Goal: Obtain resource: Download file/media

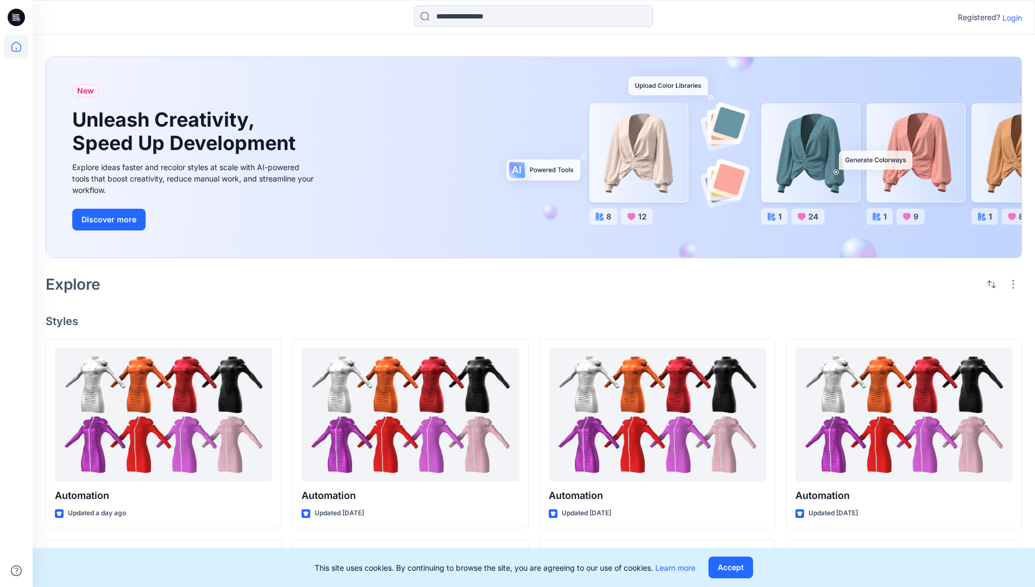
click at [1010, 17] on p "Login" at bounding box center [1013, 17] width 20 height 11
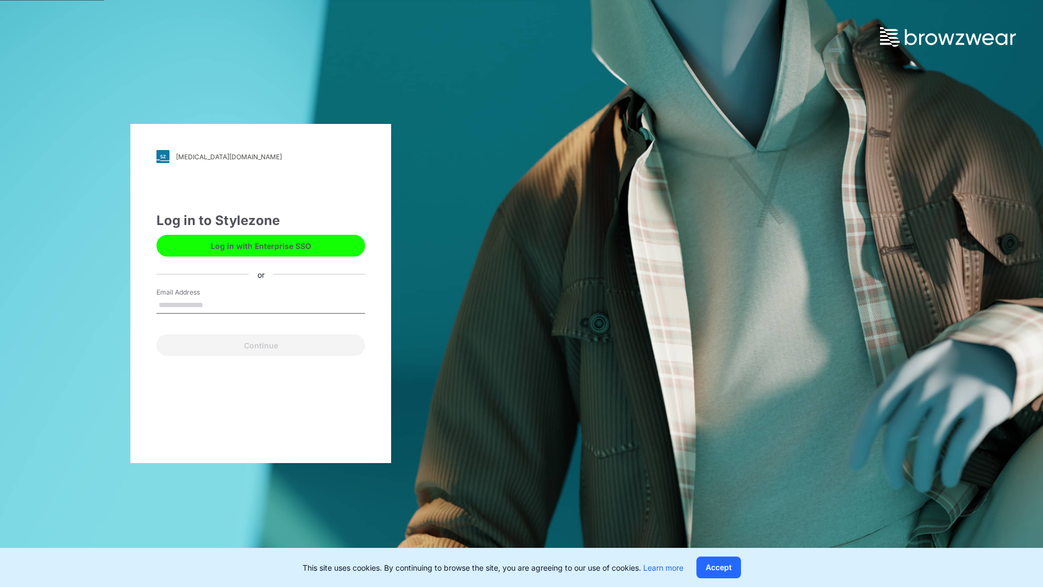
click at [215, 304] on input "Email Address" at bounding box center [261, 305] width 209 height 16
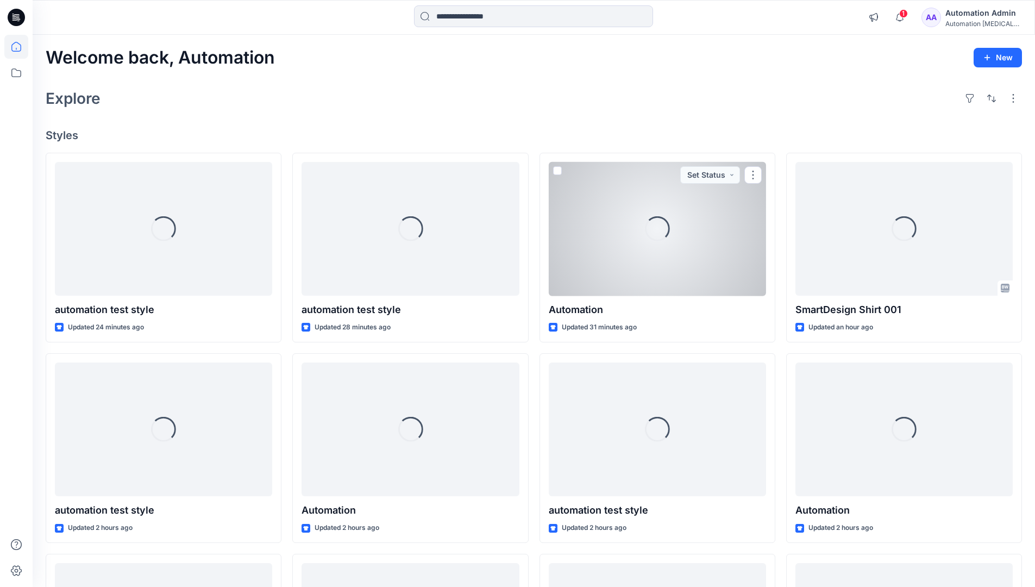
click at [21, 47] on icon at bounding box center [16, 47] width 10 height 10
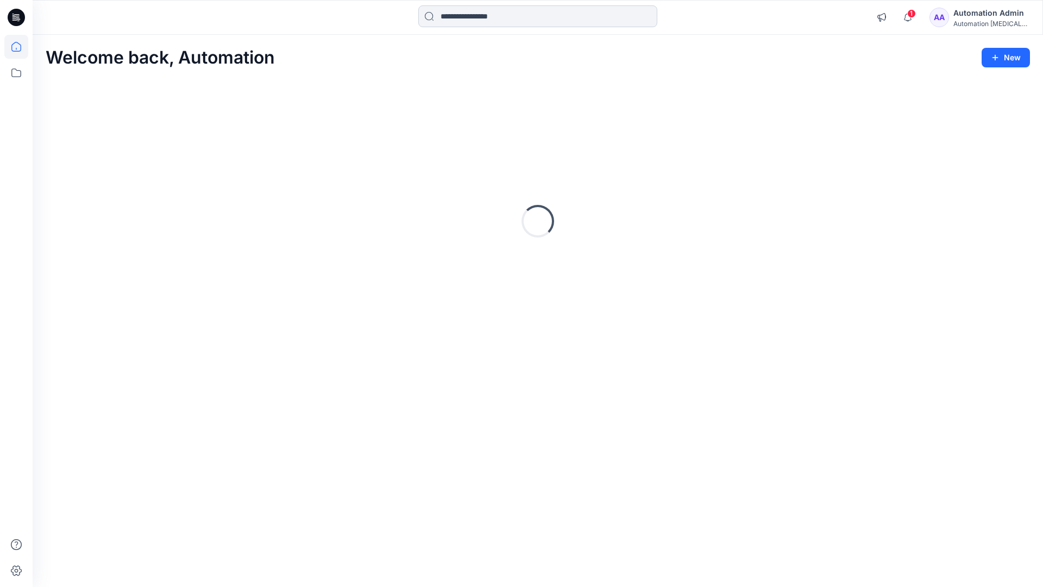
click at [479, 16] on input at bounding box center [537, 16] width 239 height 22
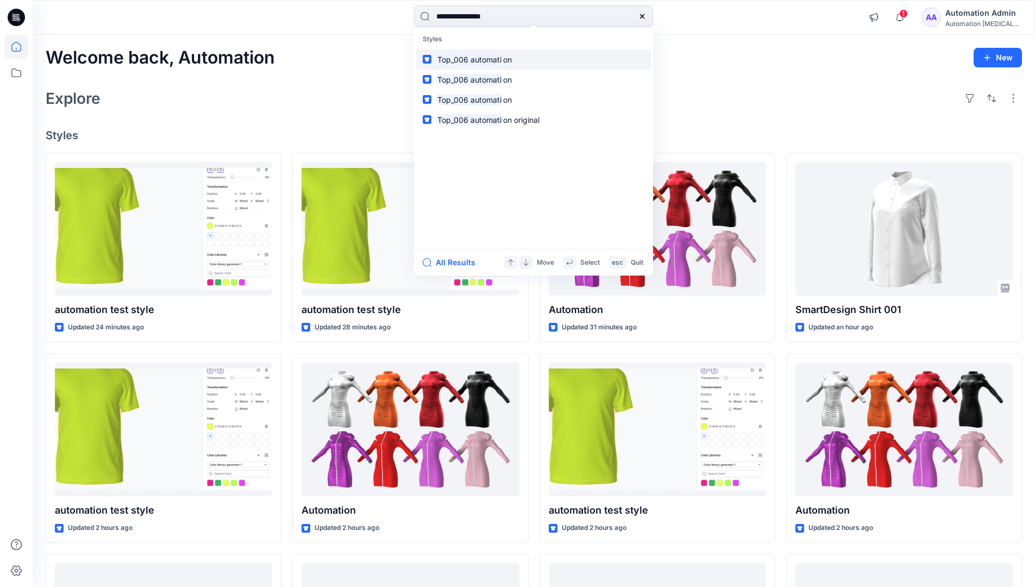
type input "**********"
click at [491, 59] on mark "Top_006 automati" at bounding box center [469, 59] width 67 height 13
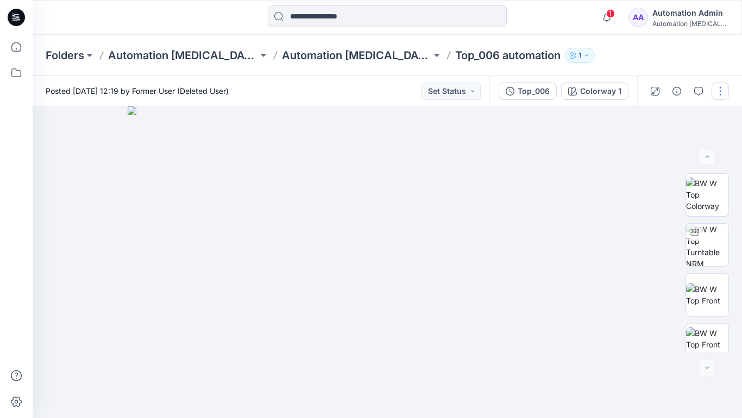
click at [721, 93] on button "button" at bounding box center [720, 91] width 17 height 17
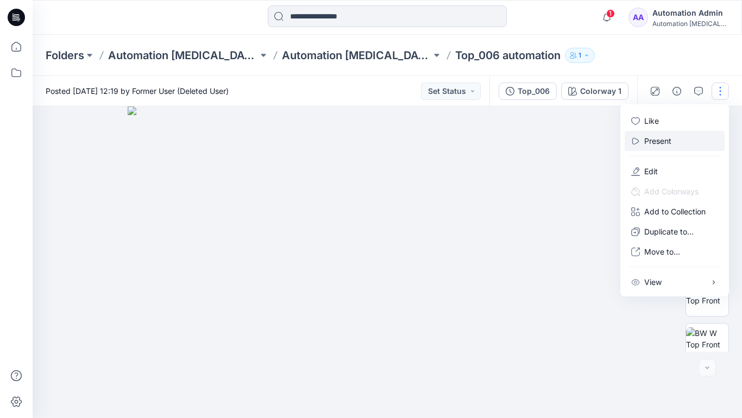
click at [660, 140] on p "Present" at bounding box center [658, 140] width 27 height 11
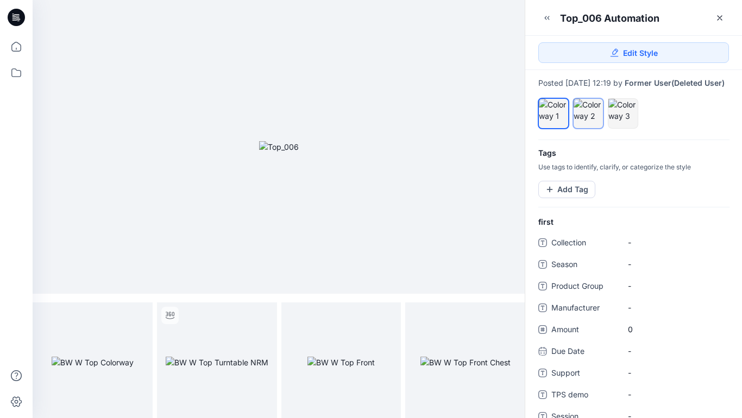
click at [588, 122] on div at bounding box center [588, 110] width 29 height 23
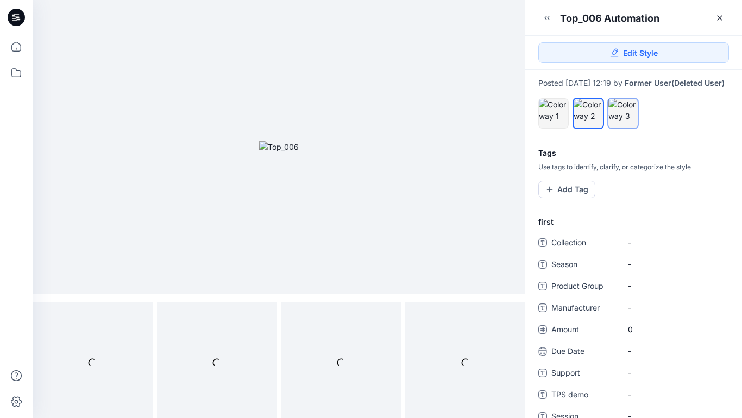
click at [620, 122] on div at bounding box center [623, 110] width 29 height 23
click at [587, 119] on div at bounding box center [588, 110] width 29 height 23
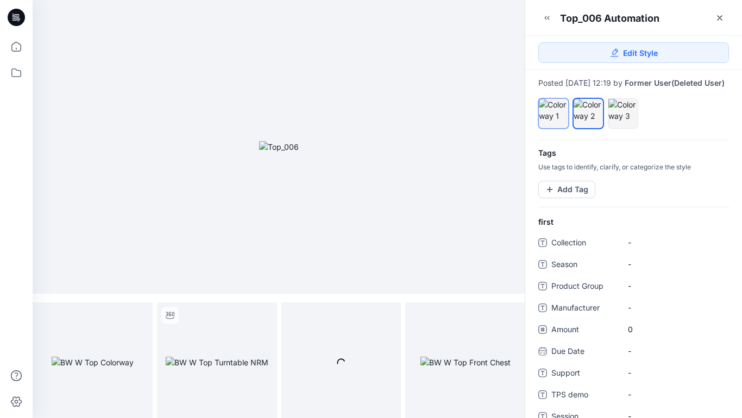
click at [554, 117] on div at bounding box center [553, 110] width 29 height 23
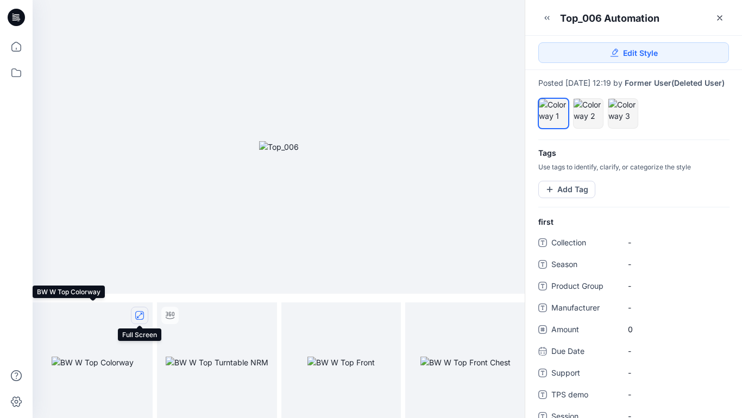
click at [139, 316] on icon "full screen" at bounding box center [139, 315] width 5 height 5
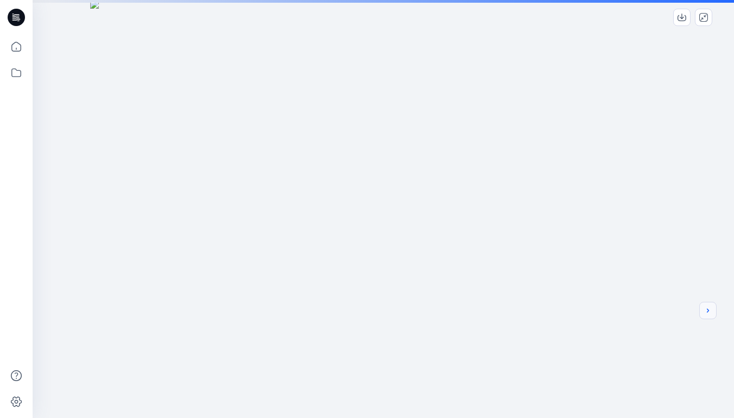
click at [708, 313] on icon "next" at bounding box center [708, 311] width 2 height 4
click at [601, 279] on div at bounding box center [384, 293] width 702 height 587
click at [709, 313] on icon "next" at bounding box center [708, 311] width 9 height 9
click at [706, 311] on icon "next" at bounding box center [708, 311] width 9 height 9
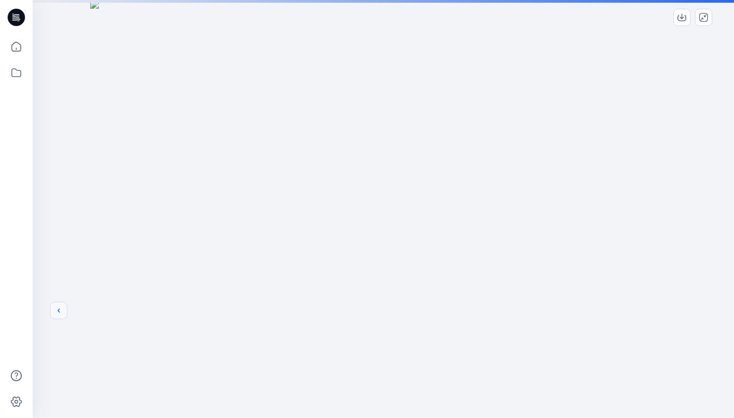
click at [57, 311] on icon "previous" at bounding box center [58, 311] width 9 height 9
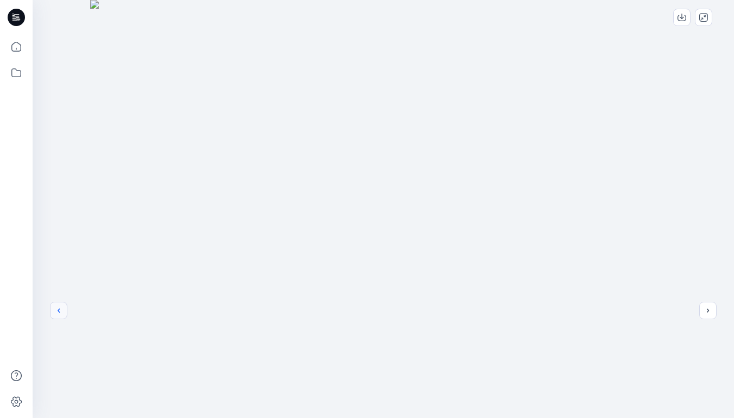
click at [59, 311] on icon "previous" at bounding box center [58, 311] width 9 height 9
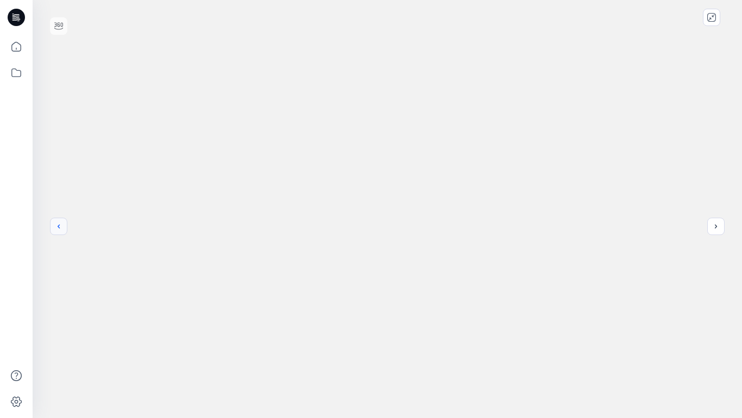
click at [59, 227] on icon "previous" at bounding box center [58, 226] width 9 height 9
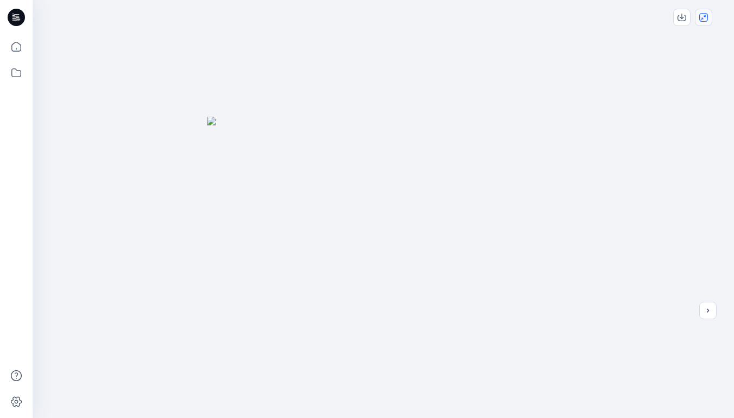
click at [705, 21] on icon "close-full-preview" at bounding box center [703, 17] width 9 height 9
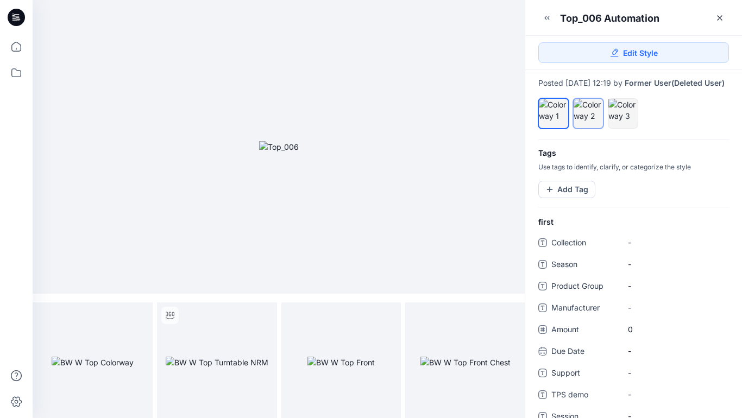
click at [591, 122] on div at bounding box center [588, 110] width 29 height 23
click at [139, 317] on icon "full screen" at bounding box center [139, 315] width 5 height 5
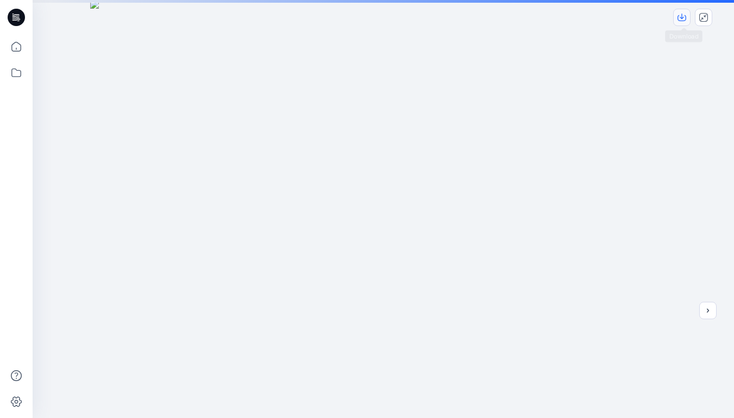
click at [684, 17] on icon "download-image" at bounding box center [682, 17] width 9 height 9
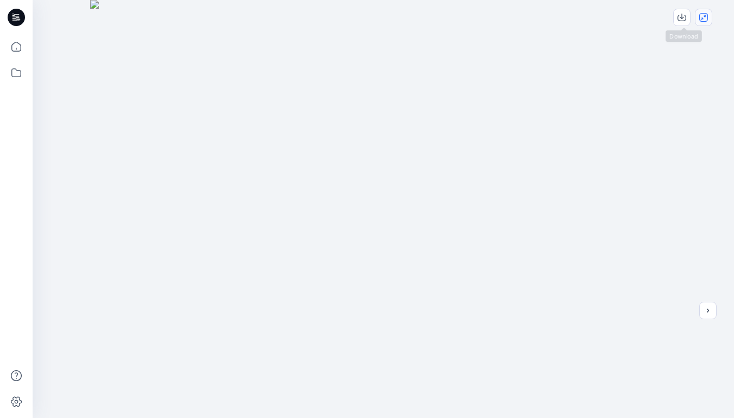
click at [705, 17] on icon "close-full-preview" at bounding box center [703, 17] width 9 height 9
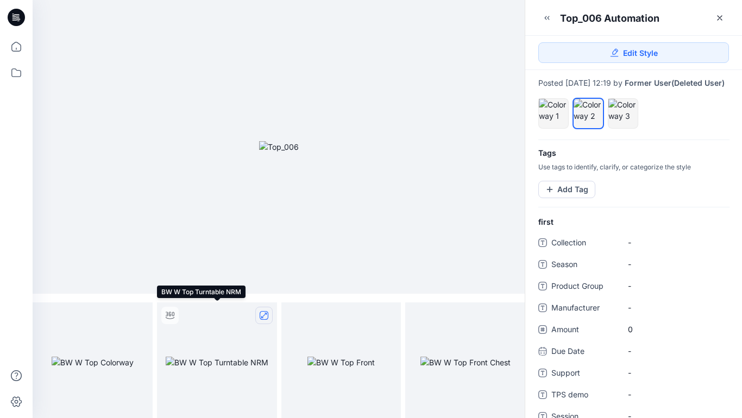
click at [265, 316] on icon "full screen" at bounding box center [264, 315] width 9 height 9
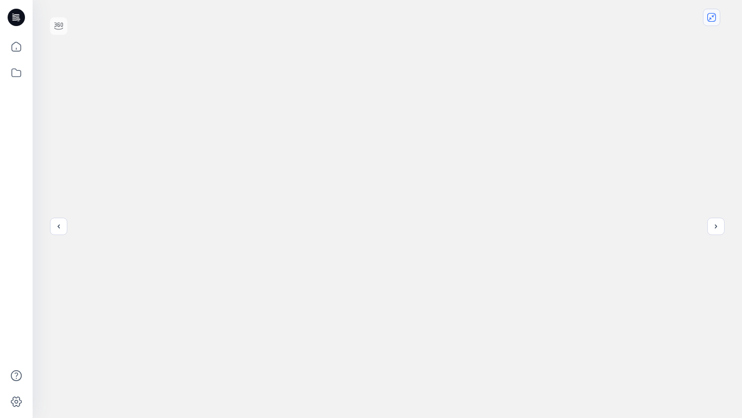
click at [714, 20] on icon "close-full-preview" at bounding box center [712, 17] width 9 height 9
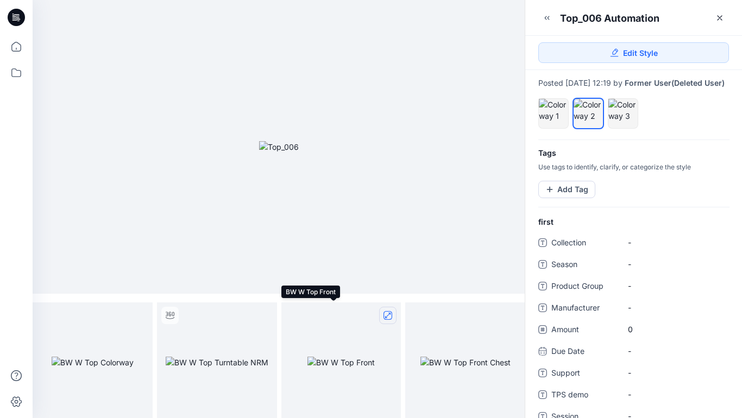
click at [388, 316] on icon "full screen" at bounding box center [387, 315] width 5 height 5
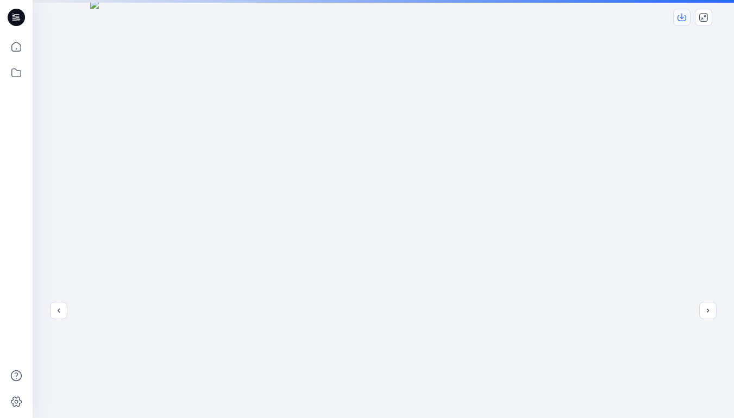
click at [681, 17] on icon "download-image" at bounding box center [682, 16] width 4 height 5
click at [703, 17] on icon "close-full-preview" at bounding box center [703, 17] width 9 height 9
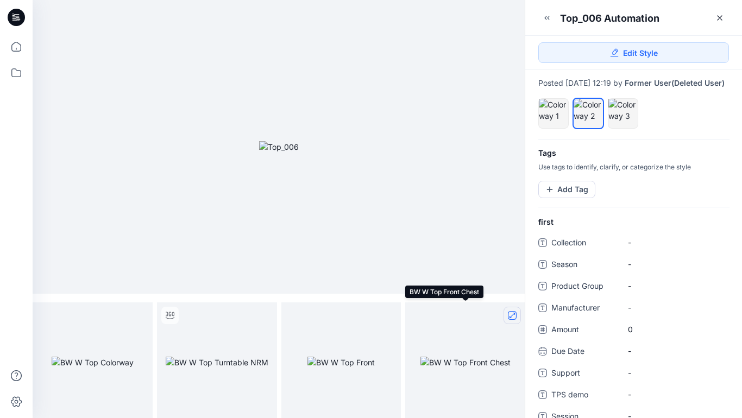
click at [510, 317] on icon "full screen" at bounding box center [512, 315] width 5 height 5
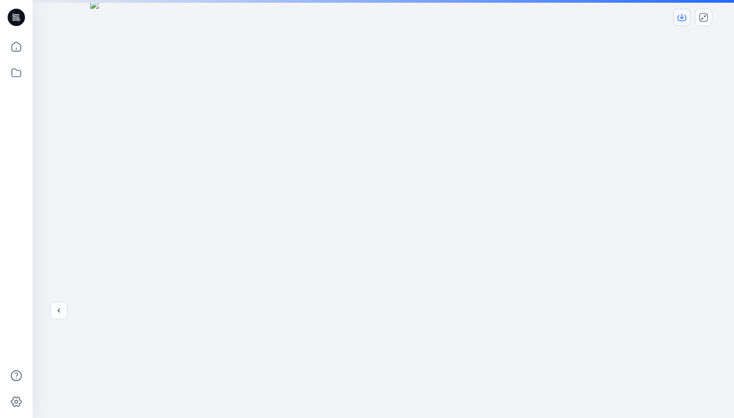
click at [684, 18] on icon "download-image" at bounding box center [682, 17] width 9 height 9
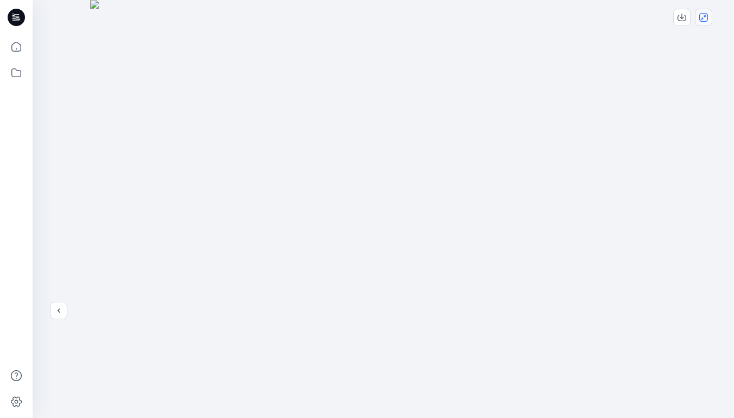
click at [707, 17] on icon "close-full-preview" at bounding box center [703, 17] width 9 height 9
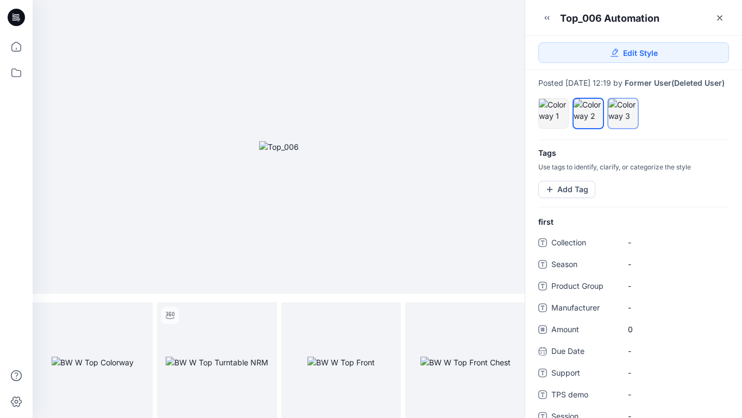
click at [624, 119] on div at bounding box center [623, 110] width 29 height 23
click at [139, 315] on icon "full screen" at bounding box center [139, 315] width 5 height 5
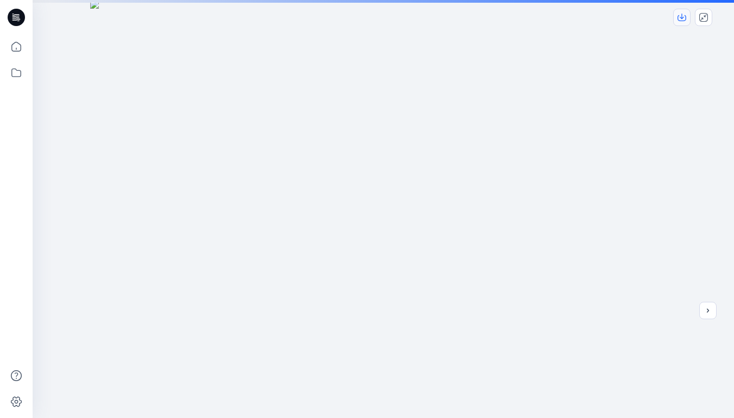
click at [682, 18] on icon "download-image" at bounding box center [682, 16] width 4 height 5
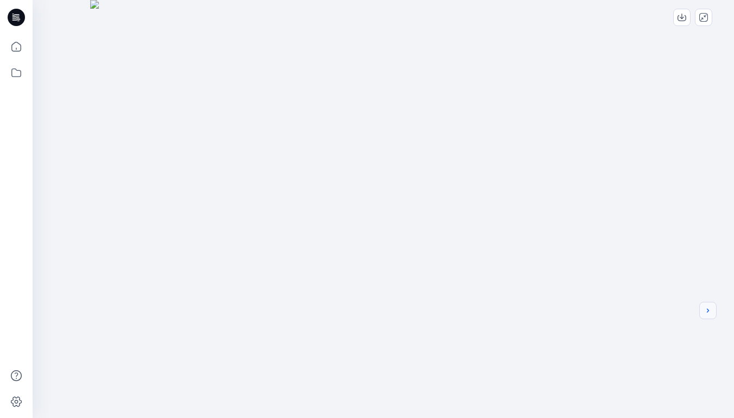
click at [710, 310] on icon "next" at bounding box center [708, 311] width 9 height 9
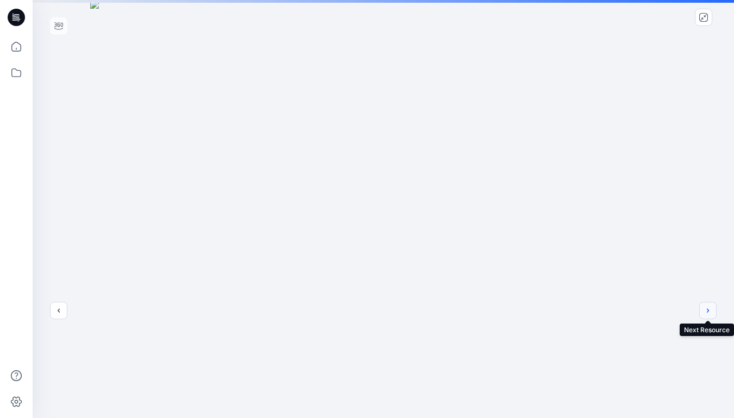
click at [713, 313] on button "next" at bounding box center [707, 310] width 17 height 17
click at [682, 13] on icon "download-image" at bounding box center [682, 17] width 9 height 9
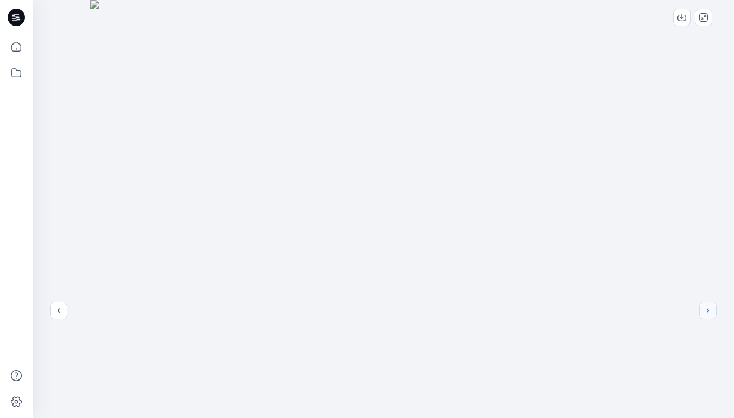
click at [712, 311] on icon "next" at bounding box center [708, 311] width 9 height 9
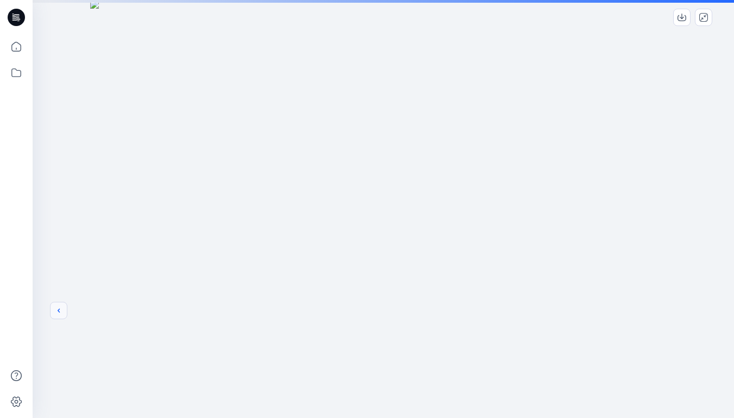
click at [57, 310] on icon "previous" at bounding box center [58, 311] width 9 height 9
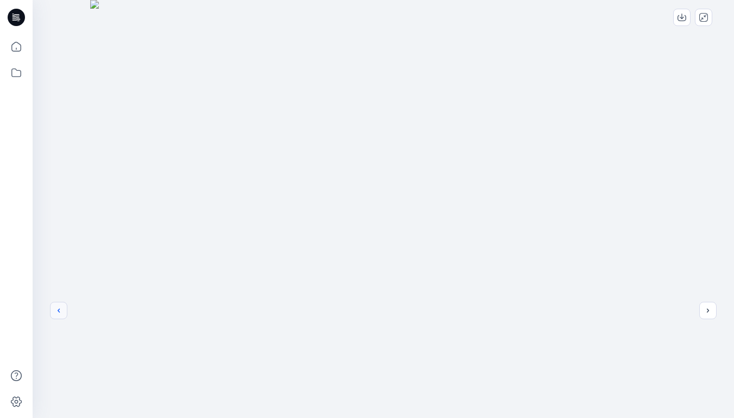
click at [61, 315] on icon "previous" at bounding box center [58, 311] width 9 height 9
click at [59, 317] on button "previous" at bounding box center [58, 310] width 17 height 17
click at [701, 17] on icon "close-full-preview" at bounding box center [703, 17] width 9 height 9
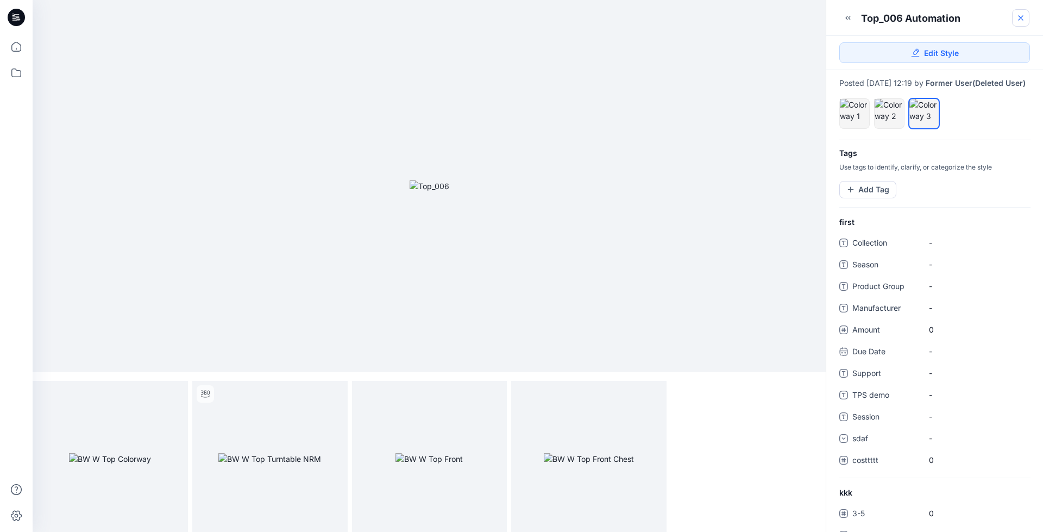
click at [1020, 19] on icon at bounding box center [1021, 18] width 4 height 4
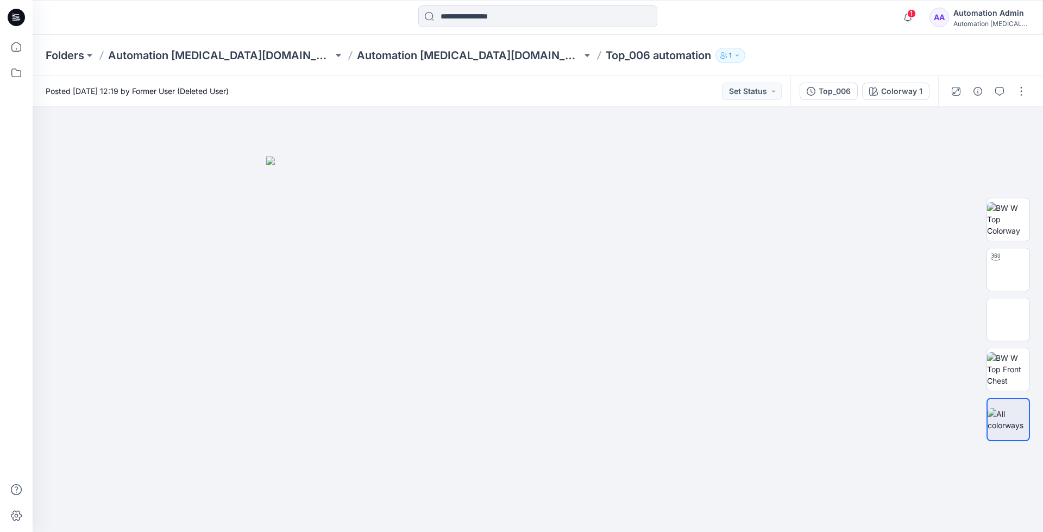
click at [993, 15] on div "Automation Admin" at bounding box center [992, 13] width 76 height 13
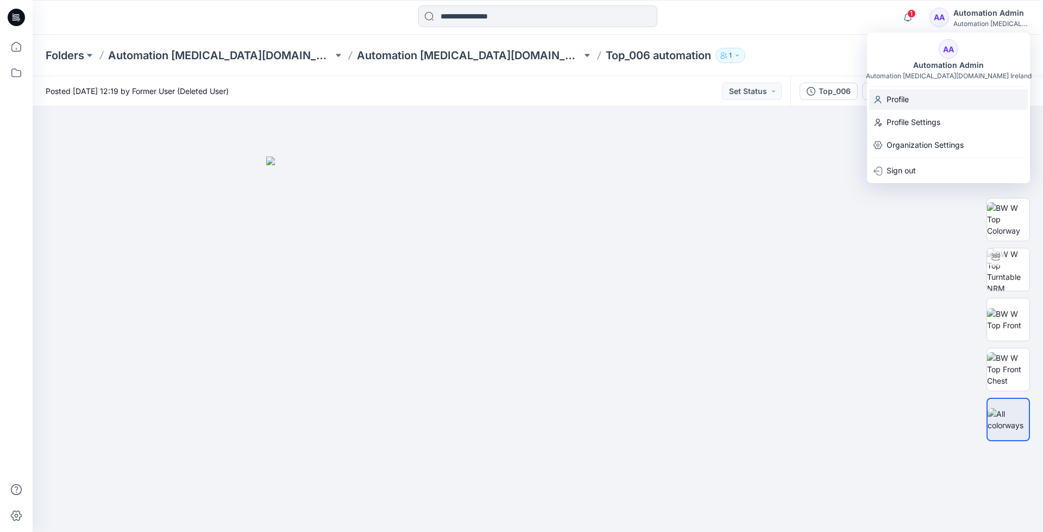
click at [903, 99] on p "Profile" at bounding box center [898, 99] width 22 height 21
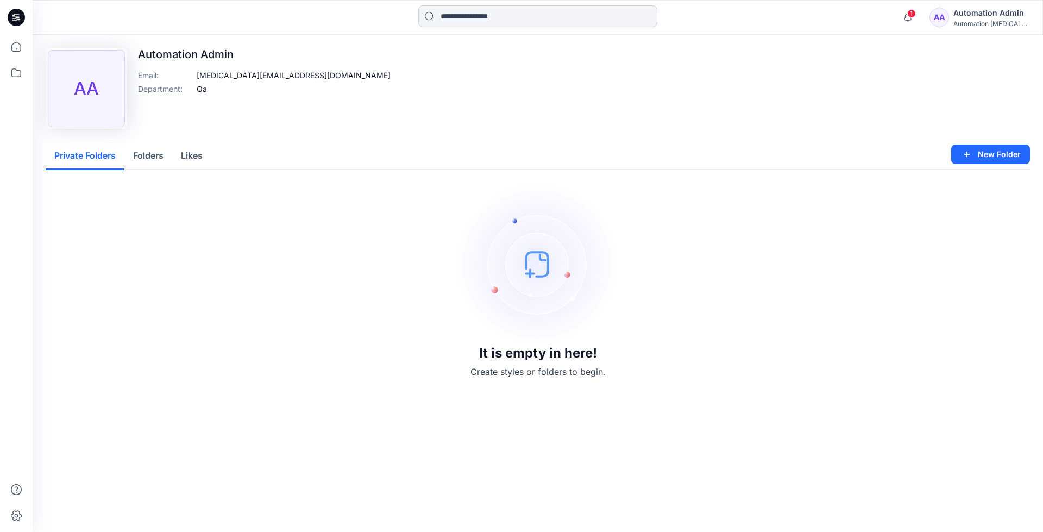
click at [464, 20] on input at bounding box center [537, 16] width 239 height 22
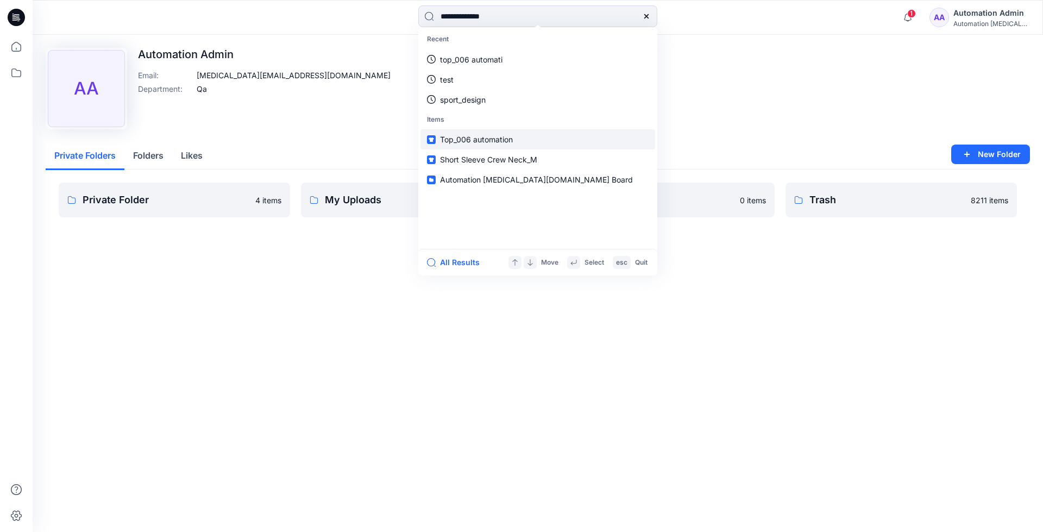
type input "**********"
click at [463, 133] on link "Top_006 automation" at bounding box center [538, 139] width 235 height 20
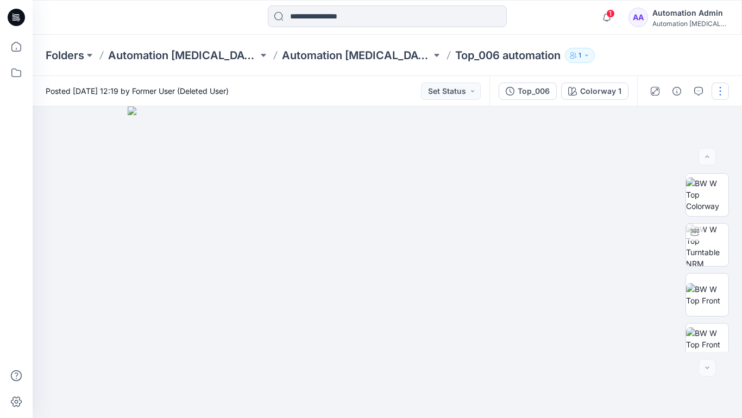
click at [721, 91] on button "button" at bounding box center [720, 91] width 17 height 17
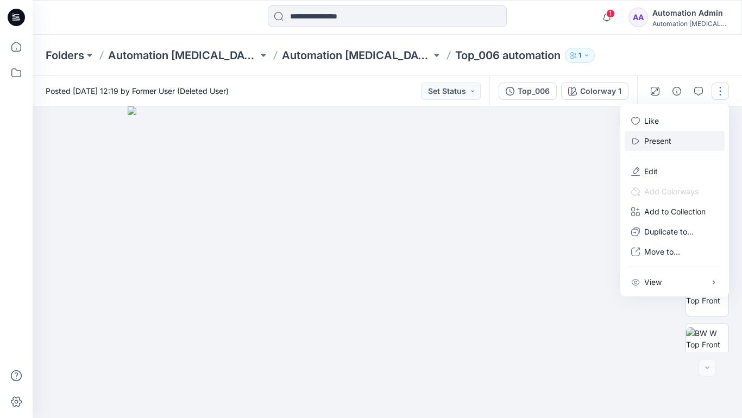
click at [674, 140] on button "Present" at bounding box center [675, 141] width 100 height 20
